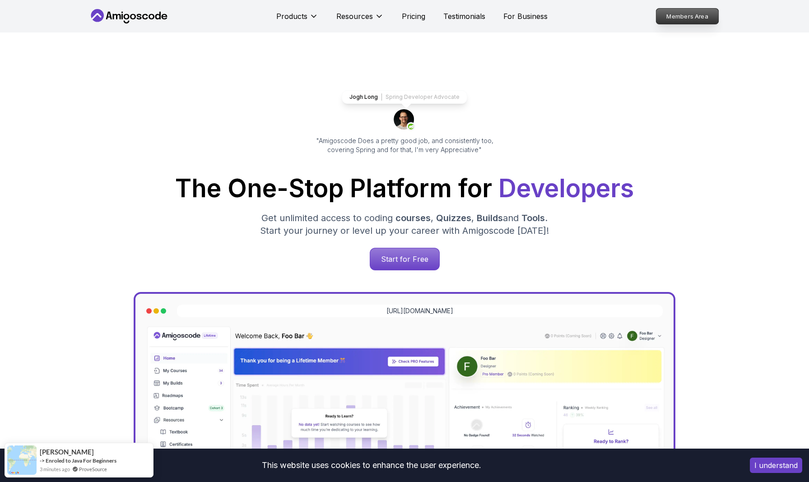
click at [680, 17] on p "Members Area" at bounding box center [687, 16] width 62 height 15
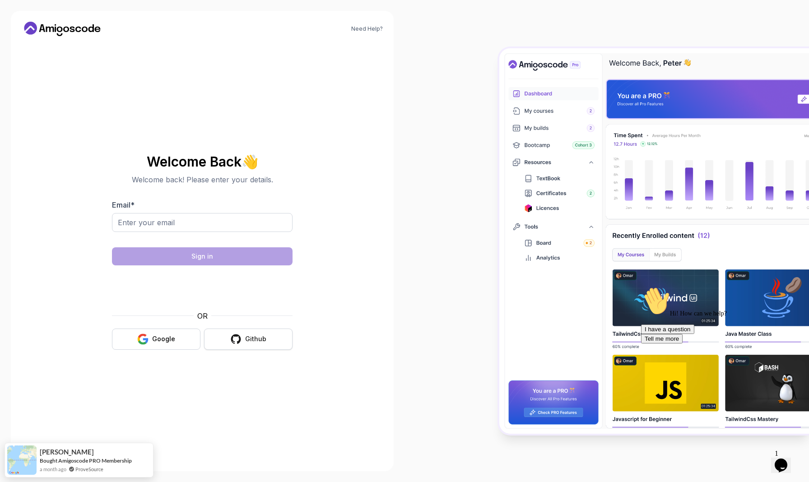
click at [247, 337] on div "Github" at bounding box center [255, 338] width 21 height 9
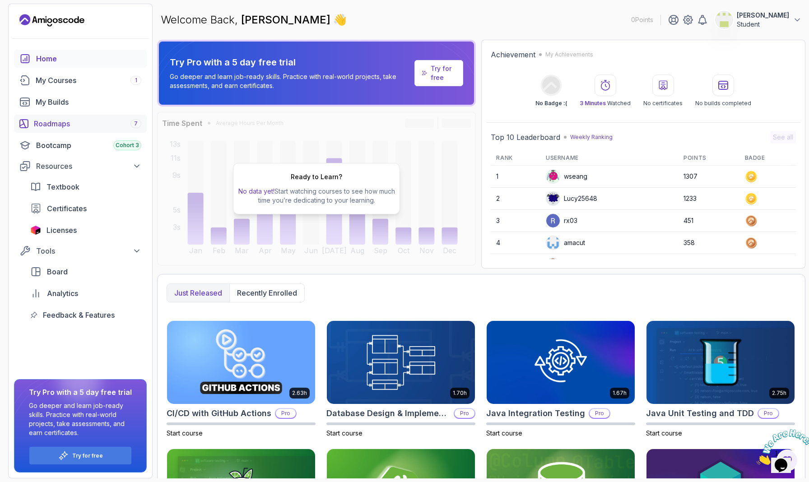
click at [82, 130] on link "Roadmaps 7" at bounding box center [80, 124] width 133 height 18
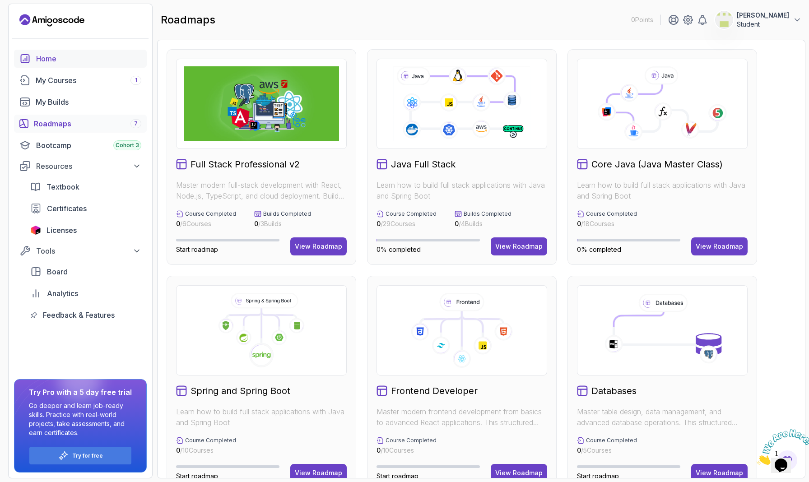
click at [69, 62] on div "Home" at bounding box center [88, 58] width 105 height 11
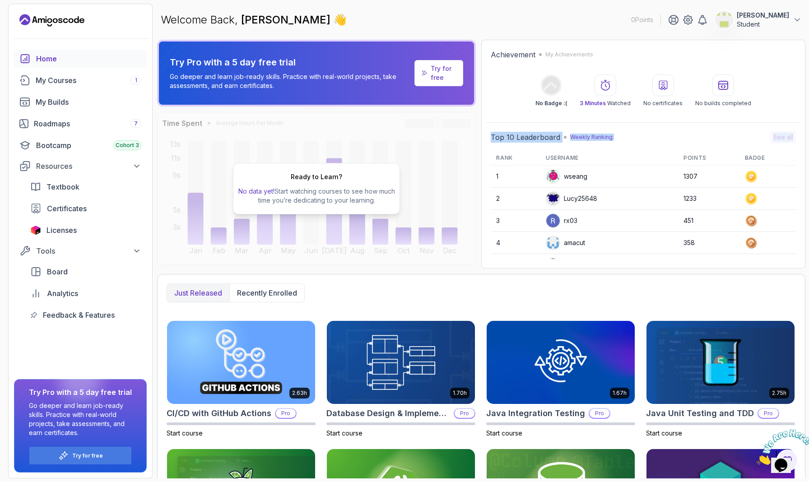
drag, startPoint x: 808, startPoint y: 113, endPoint x: 808, endPoint y: 151, distance: 37.5
click at [808, 151] on section "0 Points Diaby Aboubacar Student Home My Courses 1 My Builds Roadmaps 7 Bootcam…" at bounding box center [404, 241] width 809 height 482
click at [599, 274] on div "Try Pro with a 5 day free trial Go deeper and learn job-ready skills. Practice …" at bounding box center [481, 259] width 648 height 439
click at [78, 126] on div "Roadmaps 7" at bounding box center [87, 123] width 107 height 11
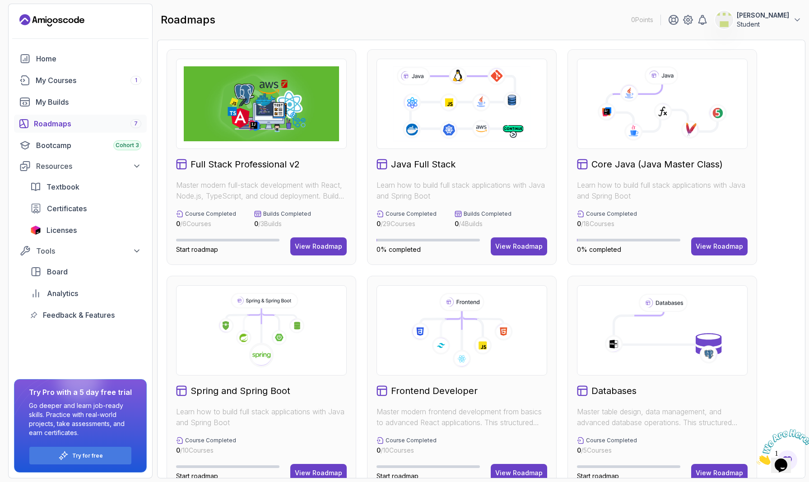
click at [786, 149] on div "Full Stack Professional v2 Master modern full-stack development with React, Nod…" at bounding box center [481, 383] width 629 height 669
click at [524, 248] on div "View Roadmap" at bounding box center [518, 246] width 47 height 9
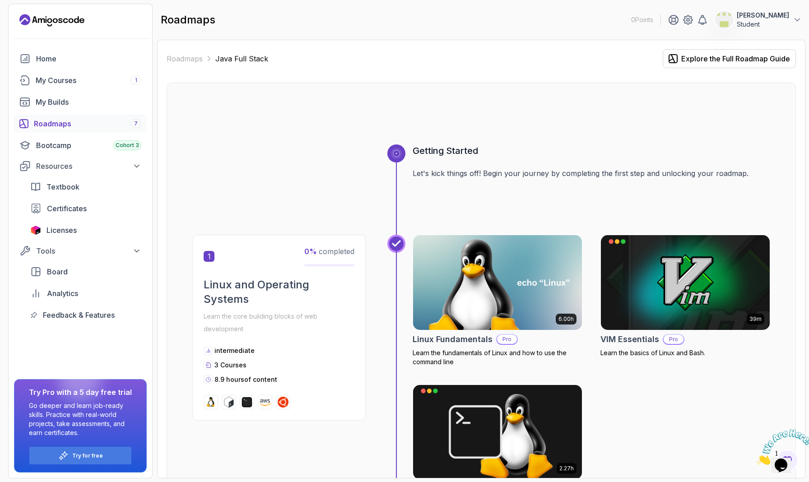
click at [808, 155] on section "0 Points Diaby Aboubacar Student Home My Courses 1 My Builds Roadmaps 7 Bootcam…" at bounding box center [404, 241] width 809 height 482
click at [82, 82] on div "My Courses 1" at bounding box center [89, 80] width 106 height 11
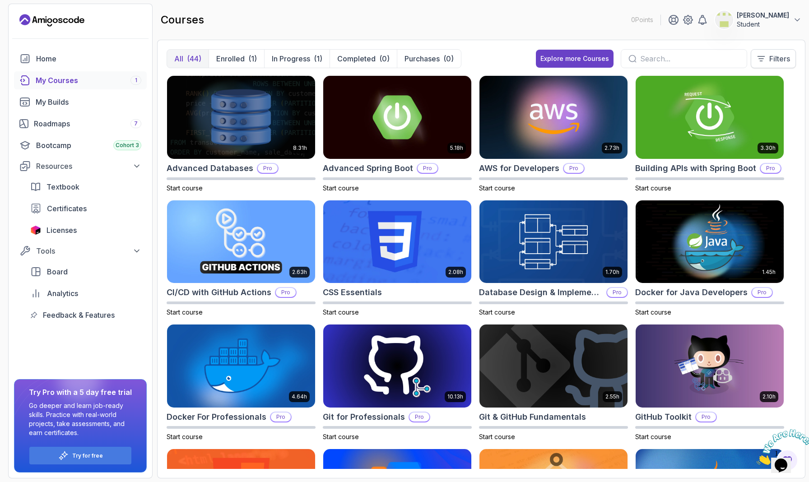
click at [766, 55] on button "Filters" at bounding box center [773, 58] width 45 height 19
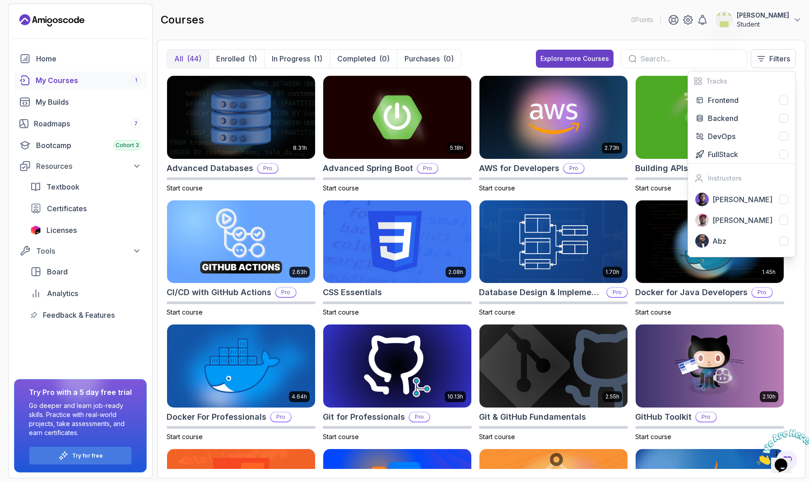
click at [803, 149] on div "All (44) Enrolled (1) In Progress (1) Completed (0) Purchases (0) Explore more …" at bounding box center [481, 259] width 648 height 439
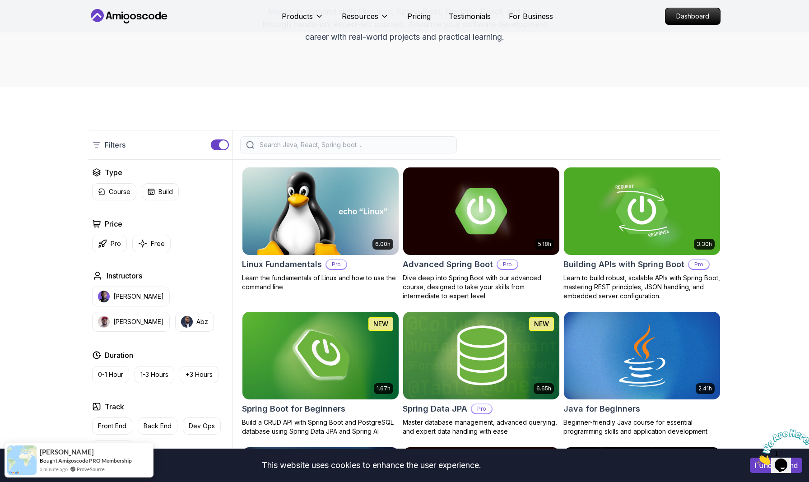
scroll to position [121, 0]
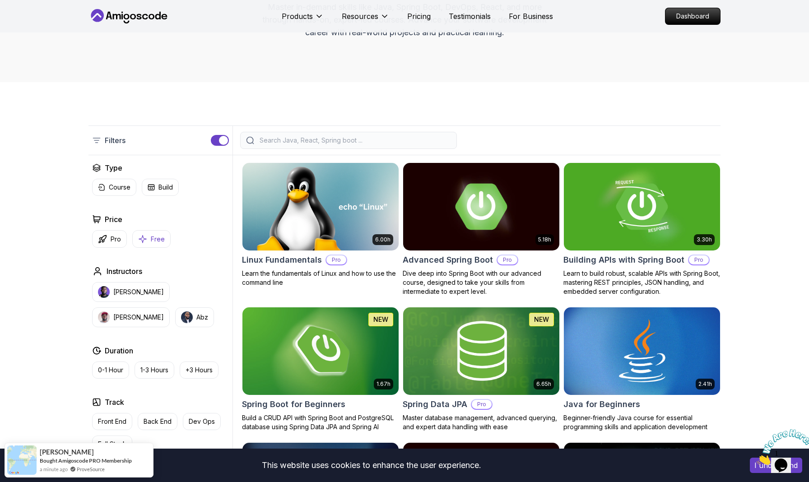
click at [149, 236] on button "Free" at bounding box center [151, 239] width 38 height 18
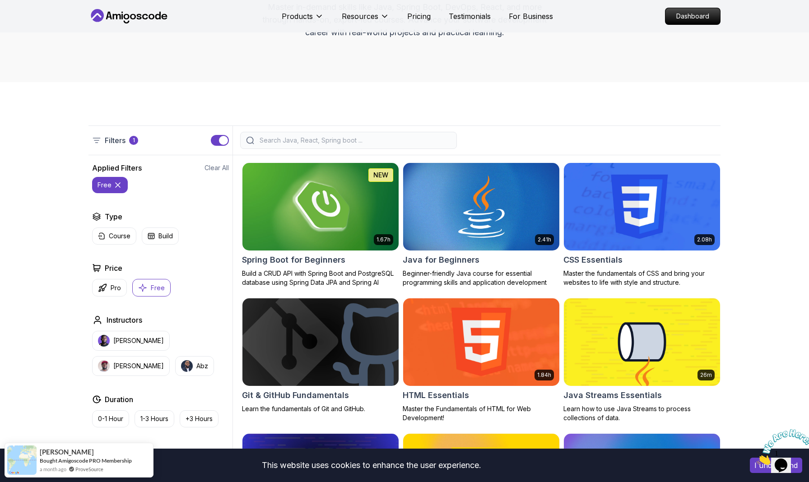
click at [764, 192] on div "Filters 1 Filters 1 Applied Filters Clear All free Type Course Build Price Pro …" at bounding box center [404, 404] width 809 height 645
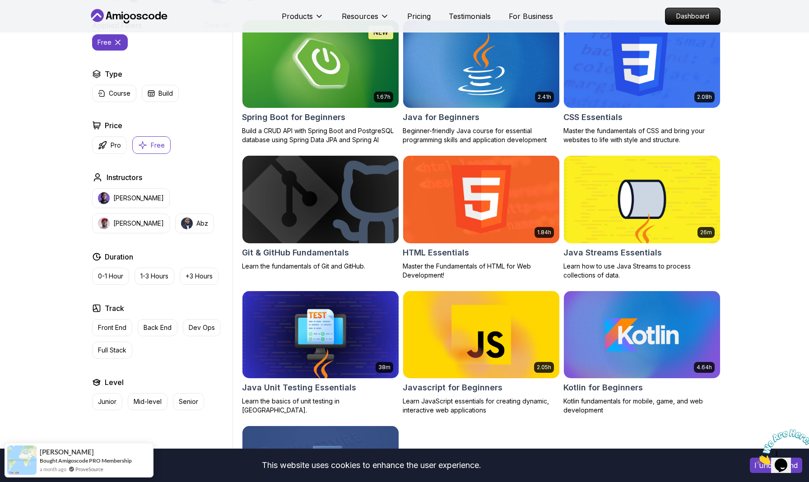
scroll to position [266, 0]
